Goal: Task Accomplishment & Management: Use online tool/utility

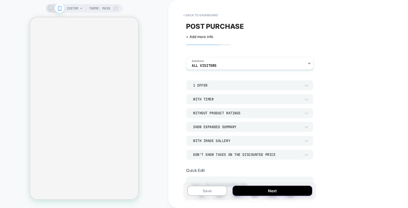
scroll to position [372, 0]
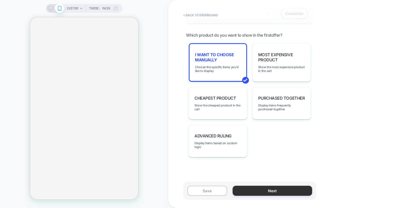
click at [270, 192] on button "Next" at bounding box center [271, 191] width 79 height 10
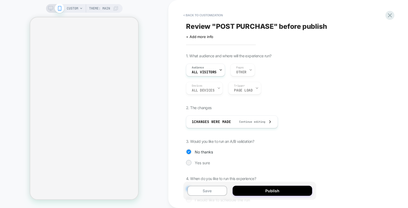
click at [270, 192] on button "Publish" at bounding box center [271, 191] width 79 height 10
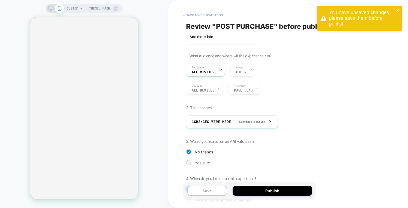
click at [367, 49] on div "Review " POST PURCHASE " before publish Click to edit experience details + Add …" at bounding box center [285, 104] width 204 height 198
click at [199, 188] on button "Save" at bounding box center [207, 191] width 40 height 10
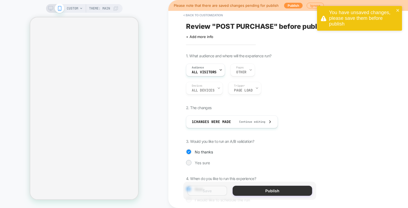
click at [263, 189] on button "Publish" at bounding box center [271, 191] width 79 height 10
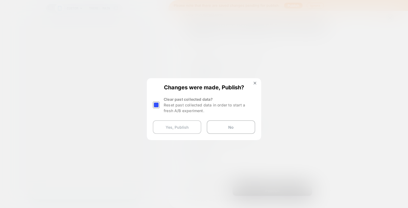
click at [168, 128] on button "Yes, Publish" at bounding box center [177, 128] width 48 height 14
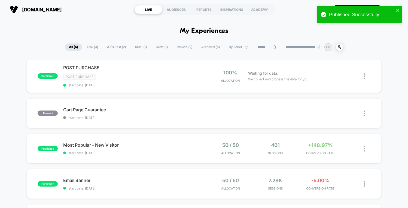
scroll to position [43, 0]
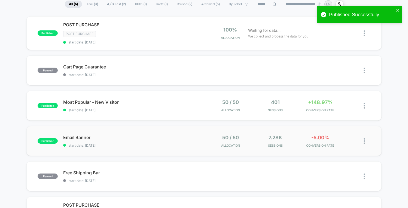
click at [140, 132] on div "published Email Banner start date: [DATE] 50 / 50 Allocation 7.28k Sessions -5.…" at bounding box center [203, 141] width 354 height 30
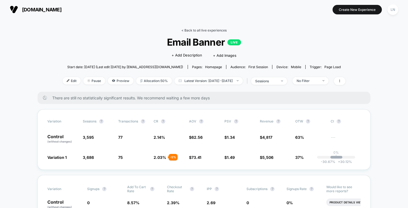
click at [192, 31] on link "< Back to all live experiences" at bounding box center [203, 30] width 45 height 4
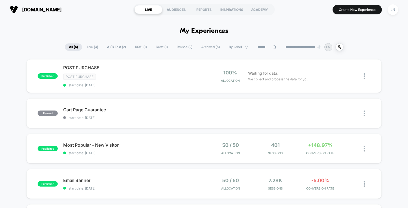
click at [24, 70] on div "published POST PURCHASE Post Purchase start date: [DATE] 100% Allocation Waitin…" at bounding box center [204, 180] width 408 height 242
click at [170, 141] on div "published Most Popular - New Visitor start date: [DATE] 50 / 50 Allocation 401 …" at bounding box center [203, 149] width 354 height 30
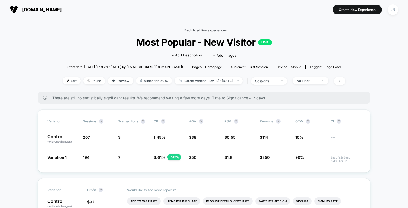
click at [199, 29] on link "< Back to all live experiences" at bounding box center [203, 30] width 45 height 4
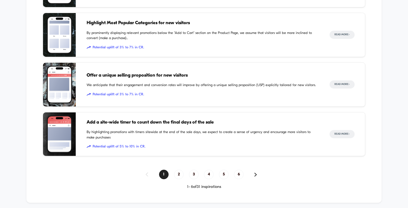
scroll to position [585, 0]
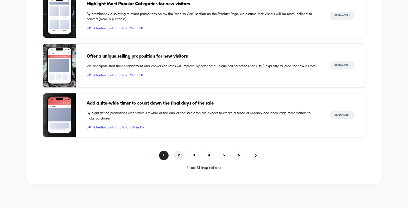
click at [182, 156] on span "2" at bounding box center [179, 156] width 10 height 10
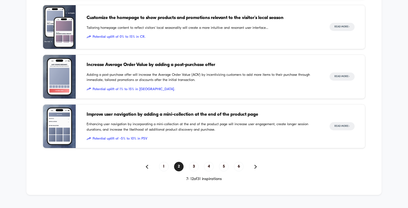
scroll to position [569, 0]
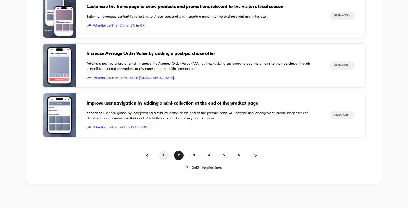
click at [166, 155] on span "1" at bounding box center [164, 156] width 10 height 10
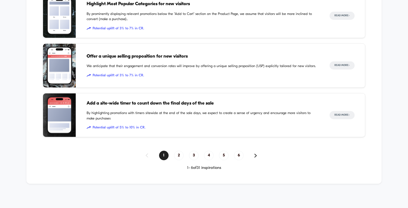
scroll to position [575, 0]
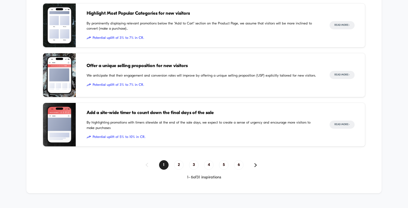
click at [126, 115] on span "Add a site-wide timer to count down the final days of the sale" at bounding box center [203, 113] width 232 height 7
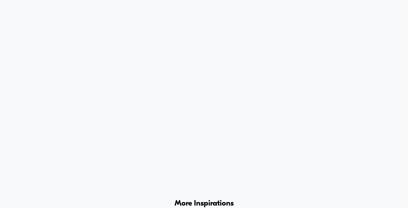
scroll to position [1302, 0]
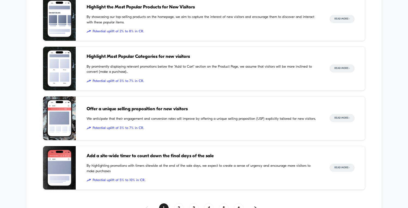
scroll to position [572, 0]
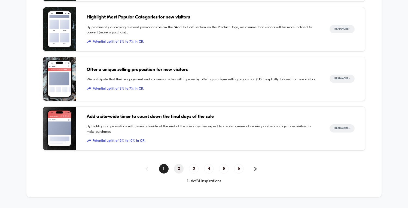
click at [180, 167] on span "2" at bounding box center [179, 169] width 10 height 10
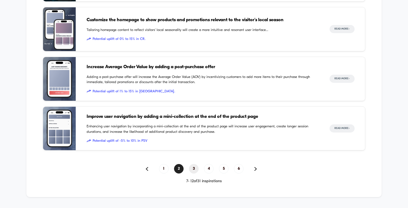
click at [195, 168] on span "3" at bounding box center [194, 169] width 10 height 10
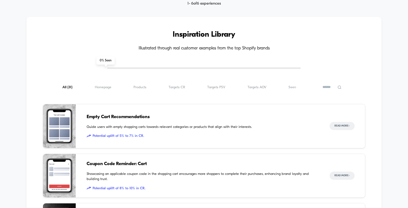
scroll to position [348, 0]
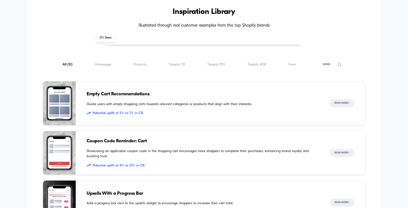
click at [125, 104] on span "Guide users with empty shopping carts towards relevant categories or products t…" at bounding box center [203, 104] width 232 height 5
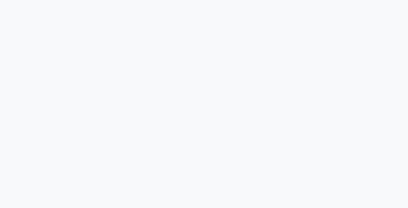
scroll to position [1043, 0]
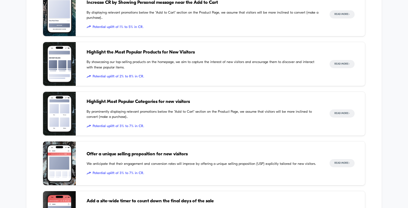
scroll to position [585, 0]
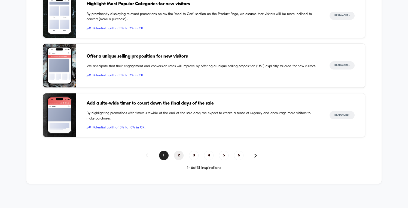
click at [180, 155] on span "2" at bounding box center [179, 156] width 10 height 10
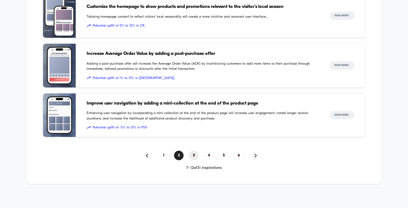
click at [193, 155] on span "3" at bounding box center [194, 156] width 10 height 10
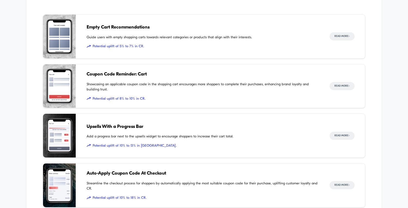
scroll to position [419, 0]
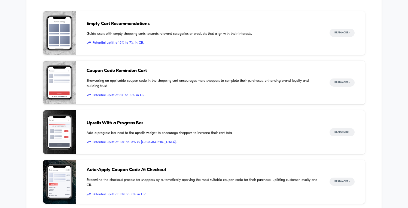
click at [146, 86] on span "Showcasing an applicable coupon code in the shopping cart encourages more shopp…" at bounding box center [203, 83] width 232 height 11
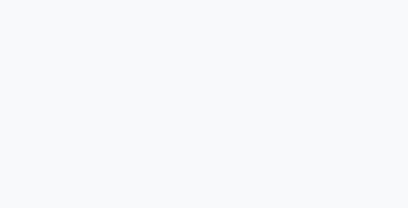
scroll to position [1080, 0]
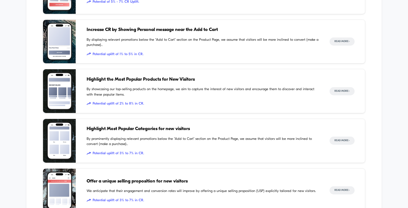
scroll to position [585, 0]
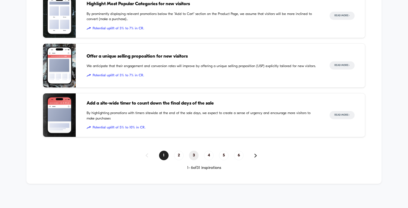
click at [194, 153] on span "3" at bounding box center [194, 156] width 10 height 10
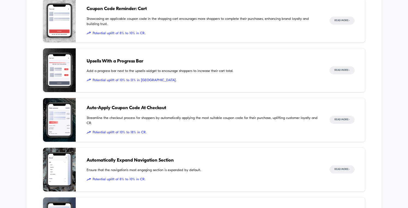
scroll to position [484, 0]
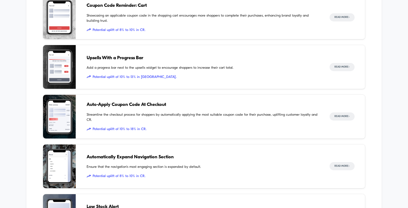
click at [125, 112] on span "Streamline the checkout process for shoppers by automatically applying the most…" at bounding box center [203, 117] width 232 height 11
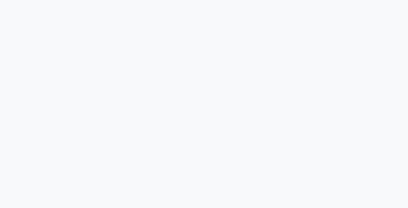
scroll to position [2066, 0]
